Goal: Find specific page/section: Find specific page/section

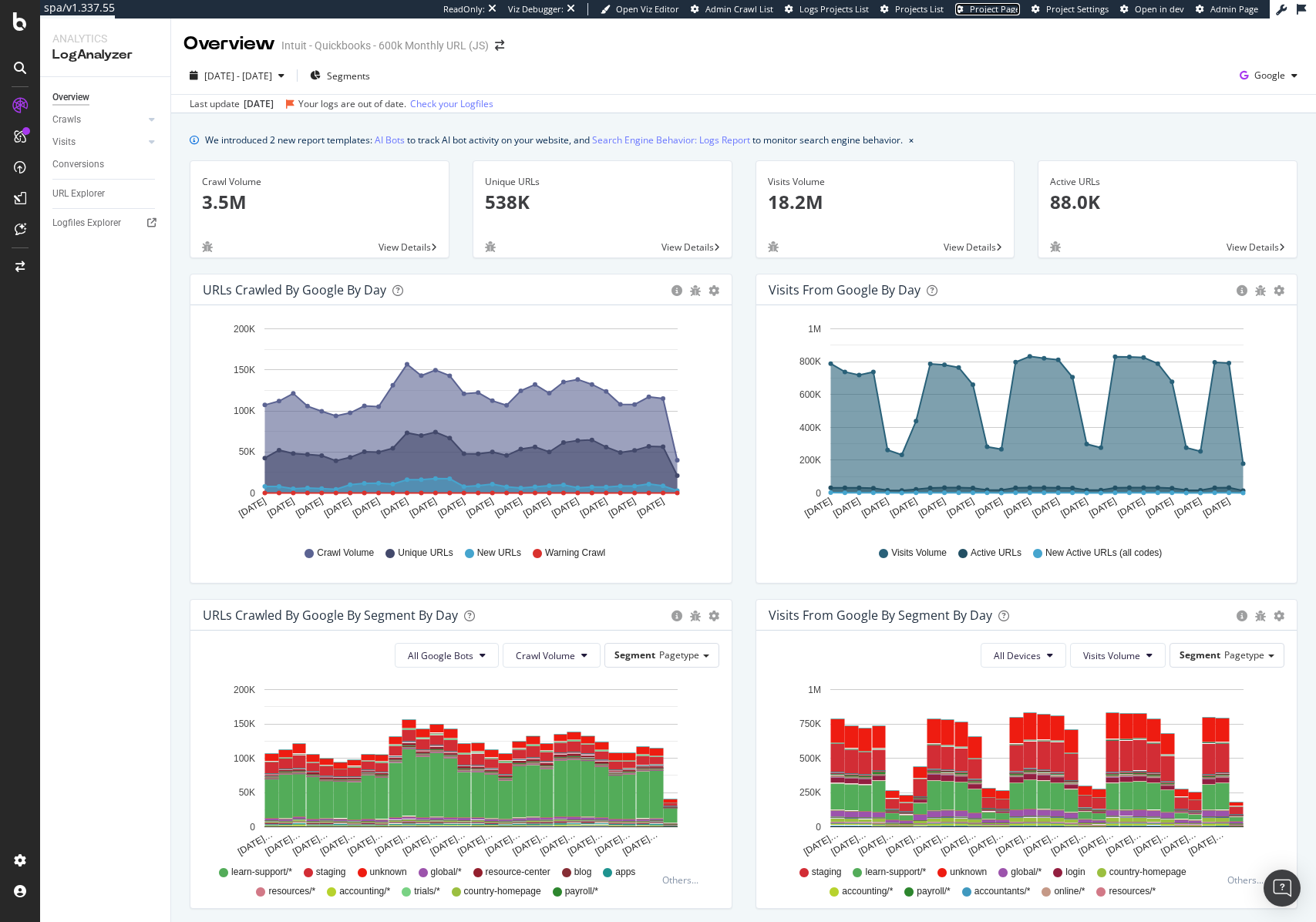
click at [1005, 8] on span "Project Page" at bounding box center [995, 9] width 50 height 12
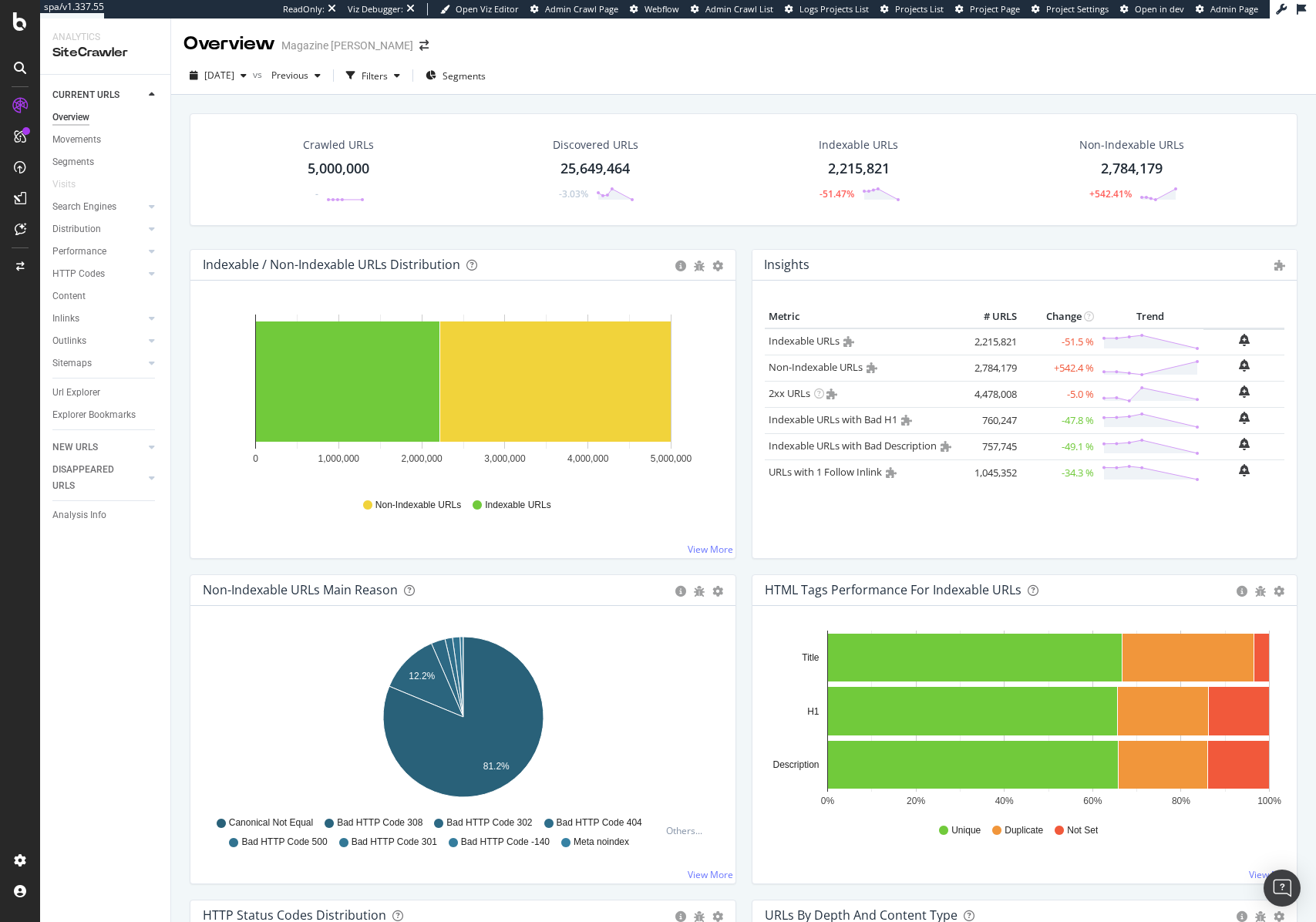
click at [1001, 8] on span "Project Page" at bounding box center [995, 9] width 50 height 12
